Goal: Manage account settings

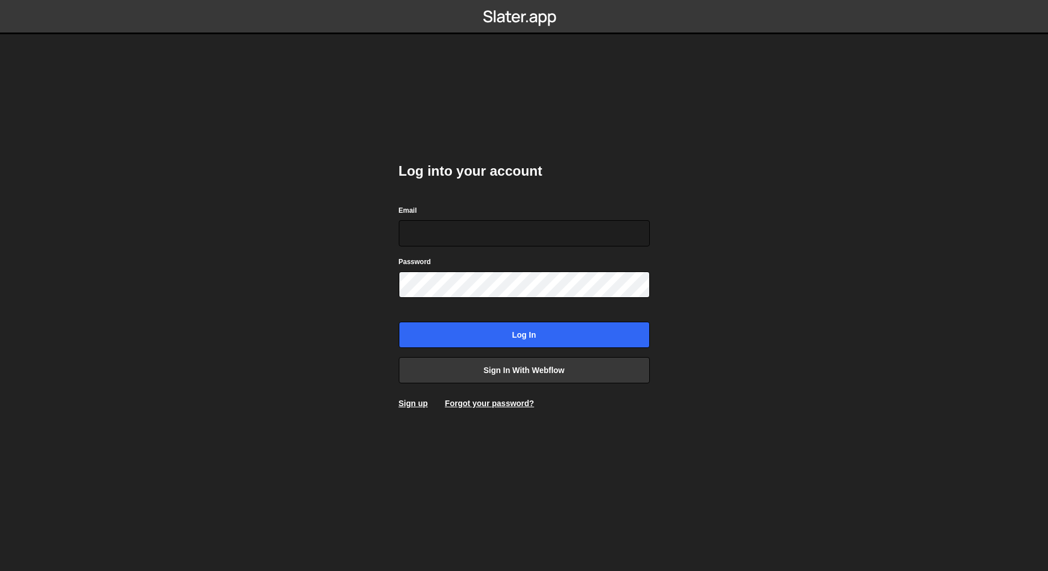
type input "websites@lassomd.com"
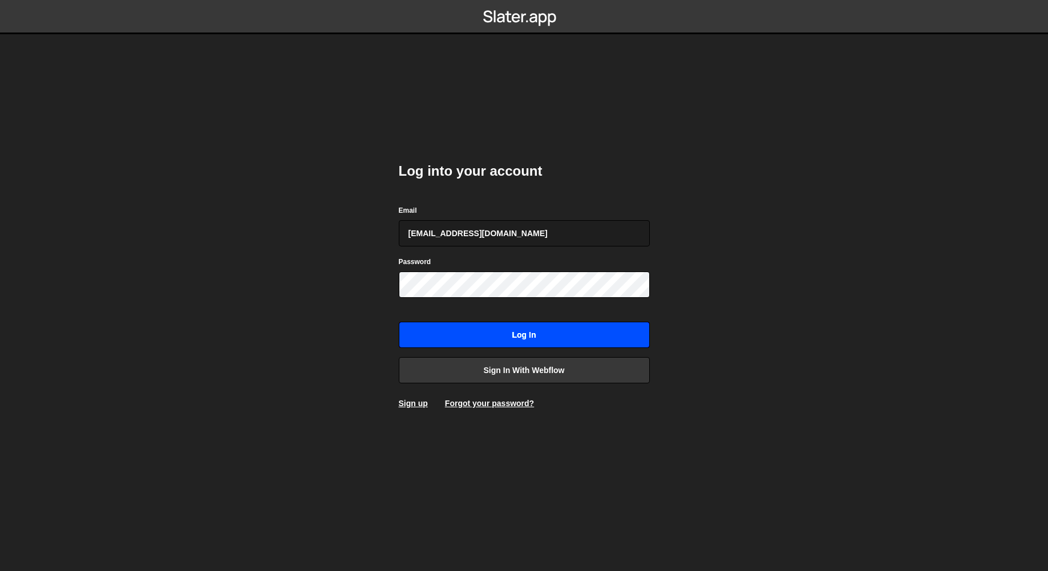
click at [529, 338] on input "Log in" at bounding box center [524, 335] width 251 height 26
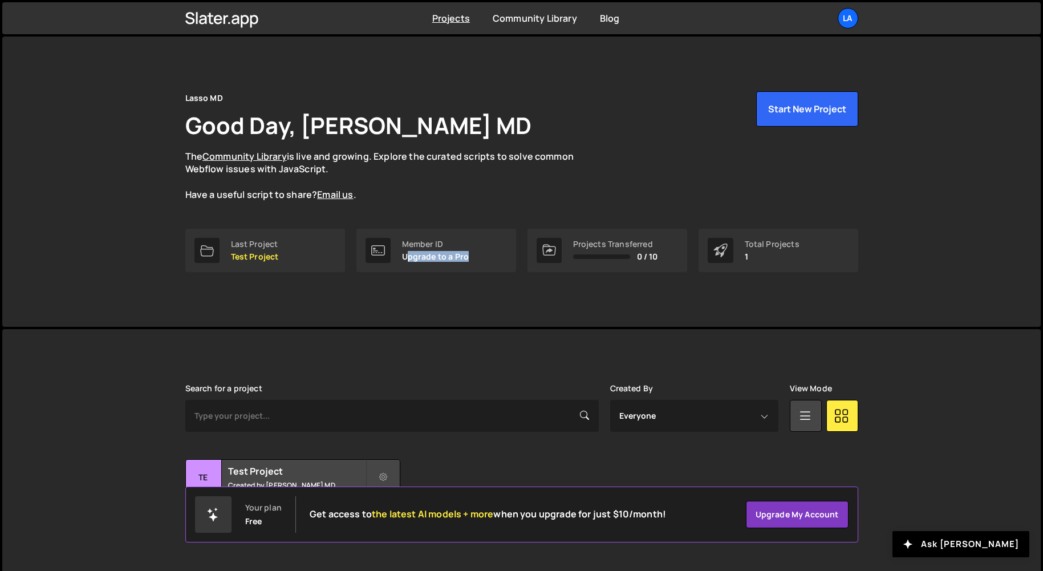
drag, startPoint x: 406, startPoint y: 256, endPoint x: 476, endPoint y: 256, distance: 69.6
click at [476, 256] on div "Member ID Upgrade to a Pro" at bounding box center [437, 250] width 160 height 43
click at [357, 295] on div "Lasso MD Good Day, Lasso MD The Community Library is live and growing. Explore …" at bounding box center [521, 182] width 707 height 290
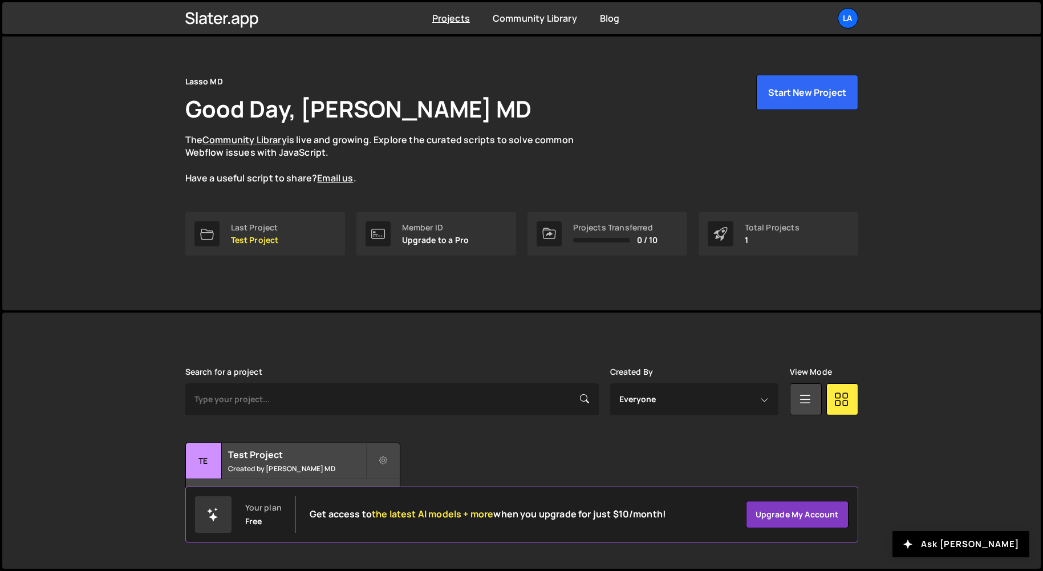
click at [533, 437] on div "Search for a project Created By Everyone Lasso MD View Mode Transfer Project Ed…" at bounding box center [521, 440] width 673 height 147
click at [547, 17] on link "Community Library" at bounding box center [535, 18] width 84 height 13
click at [840, 10] on div "La" at bounding box center [848, 18] width 21 height 21
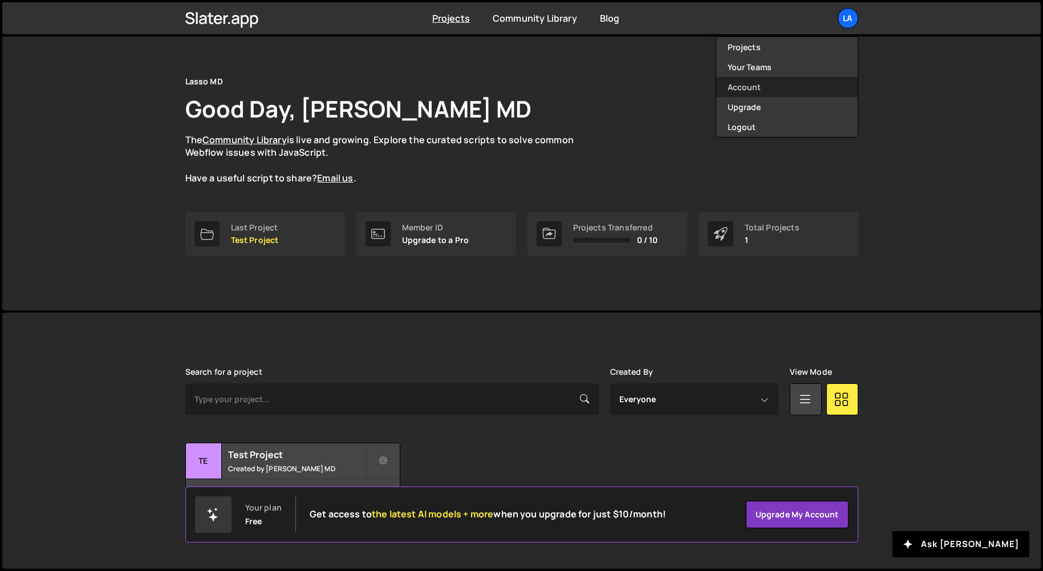
click at [736, 88] on link "Account" at bounding box center [787, 87] width 141 height 20
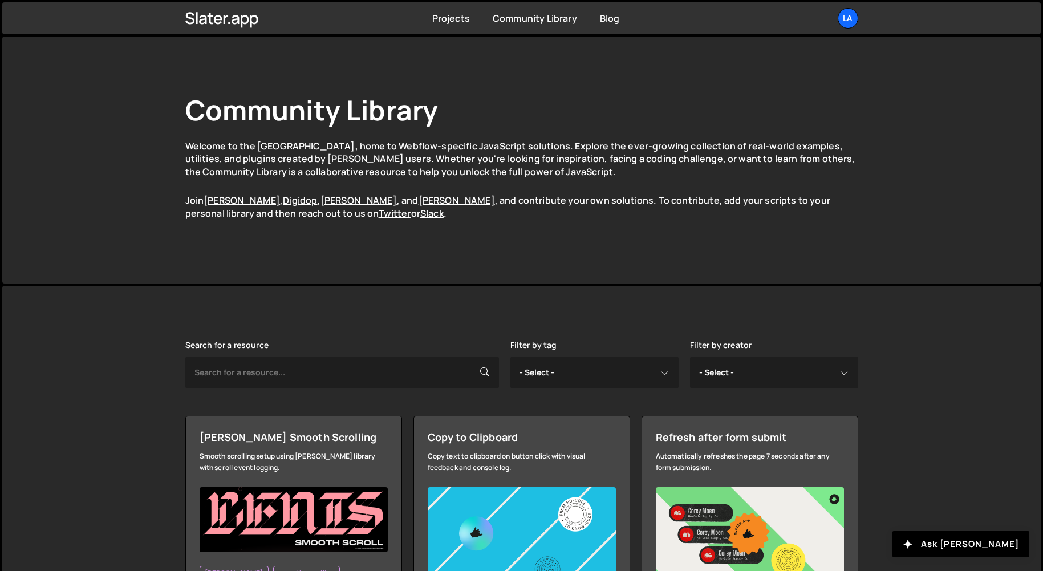
click at [458, 25] on div "Projects Community Library Blog La Projects Your Teams Account Upgrade Logout" at bounding box center [521, 18] width 707 height 32
click at [456, 20] on link "Projects" at bounding box center [451, 18] width 38 height 13
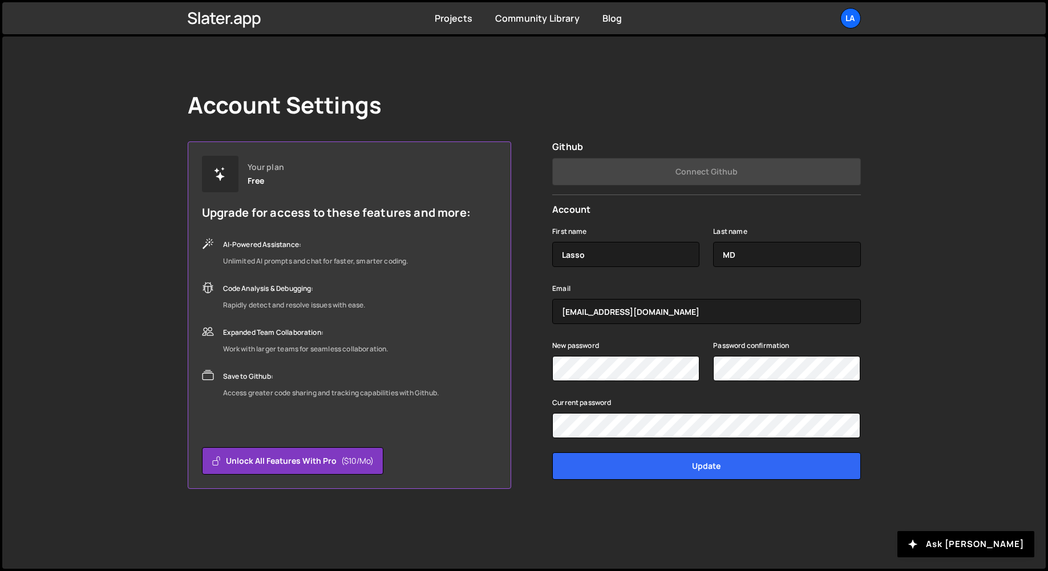
click at [517, 336] on div "Your plan Free Upgrade for access to these features and more: AI-Powered Assist…" at bounding box center [524, 314] width 673 height 347
click at [248, 14] on icon at bounding box center [225, 18] width 74 height 19
